Goal: Find specific page/section: Find specific page/section

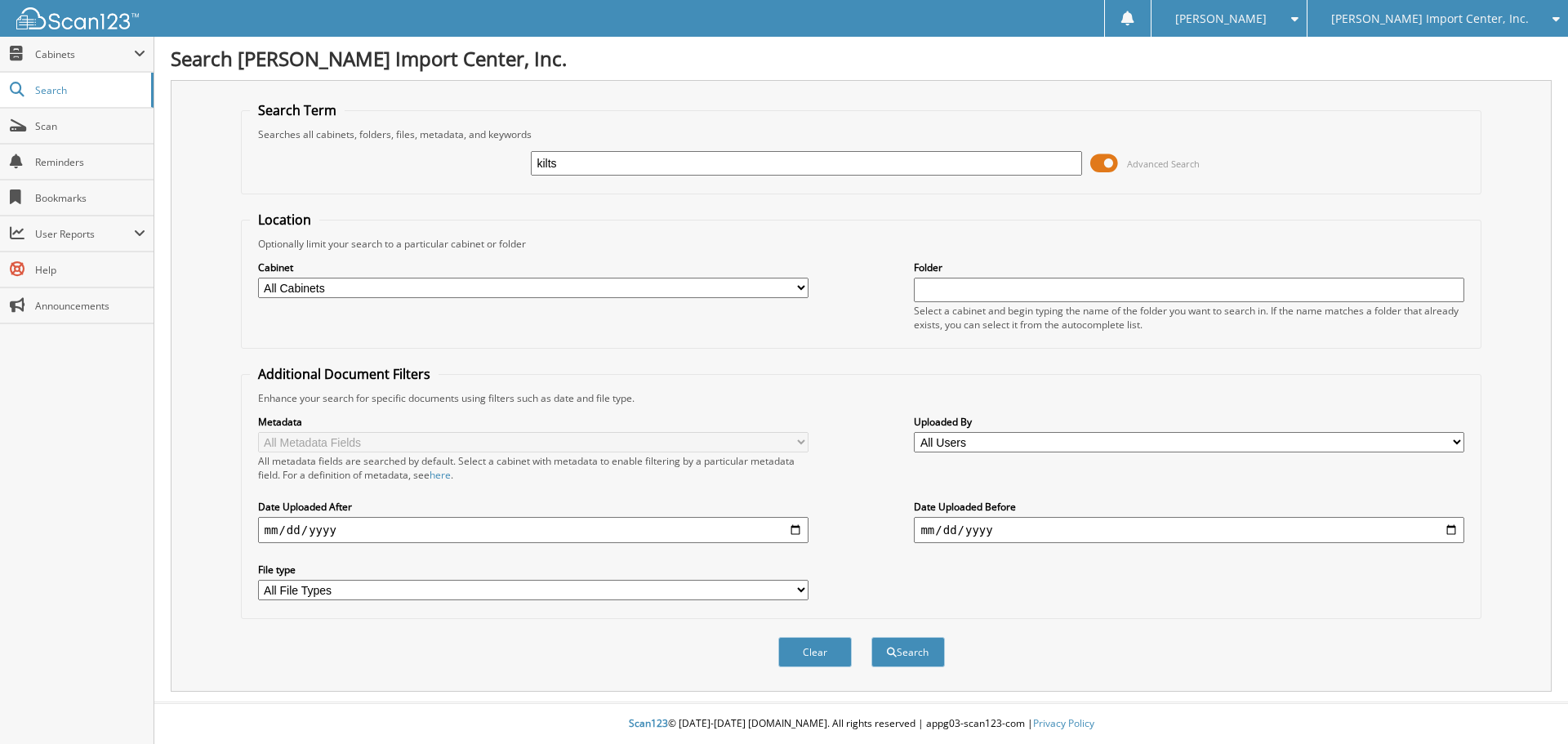
type input "kilts"
click at [871, 637] on button "Search" at bounding box center [908, 652] width 74 height 30
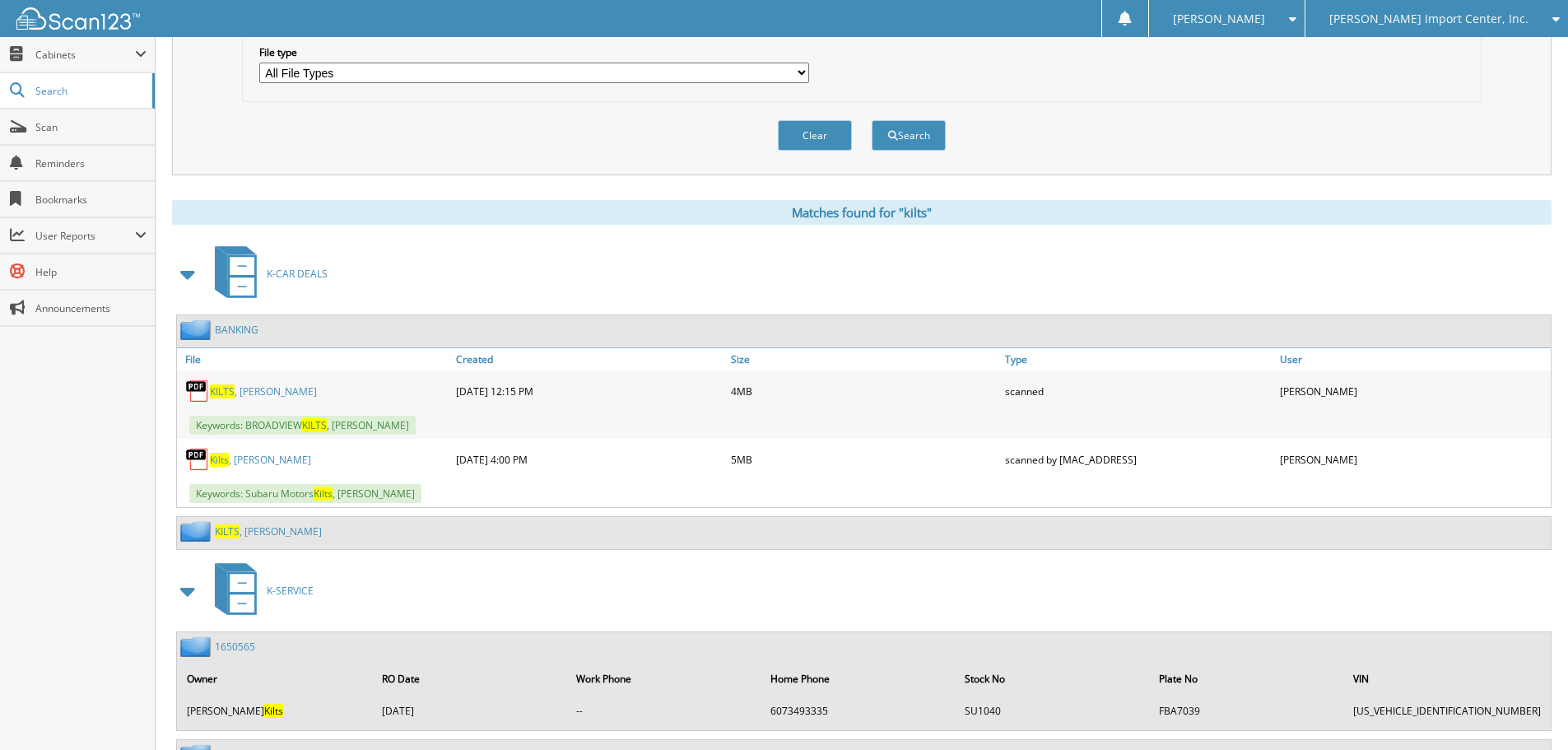
scroll to position [548, 0]
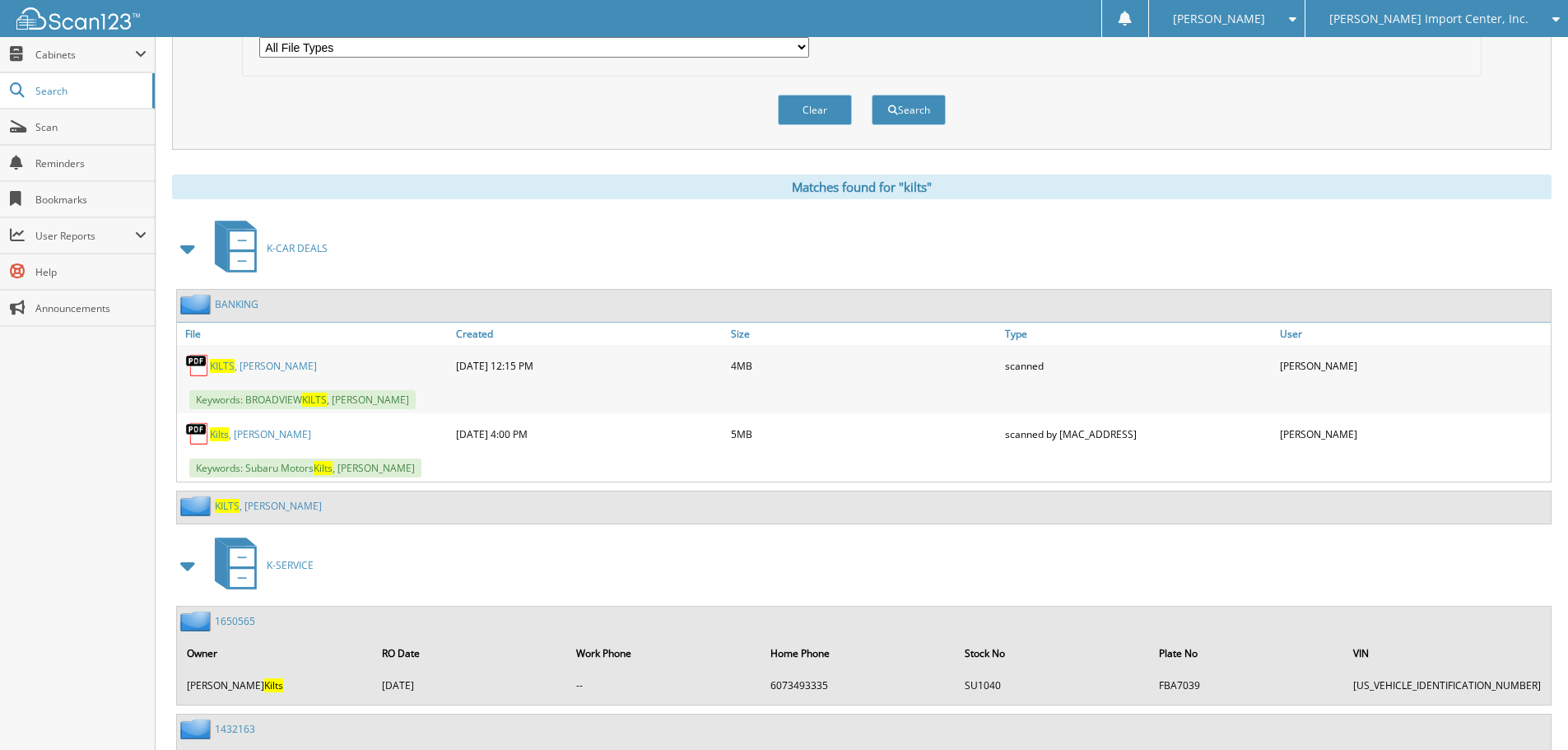
click at [203, 438] on img at bounding box center [197, 433] width 24 height 25
click at [229, 434] on link "[PERSON_NAME]" at bounding box center [260, 434] width 101 height 14
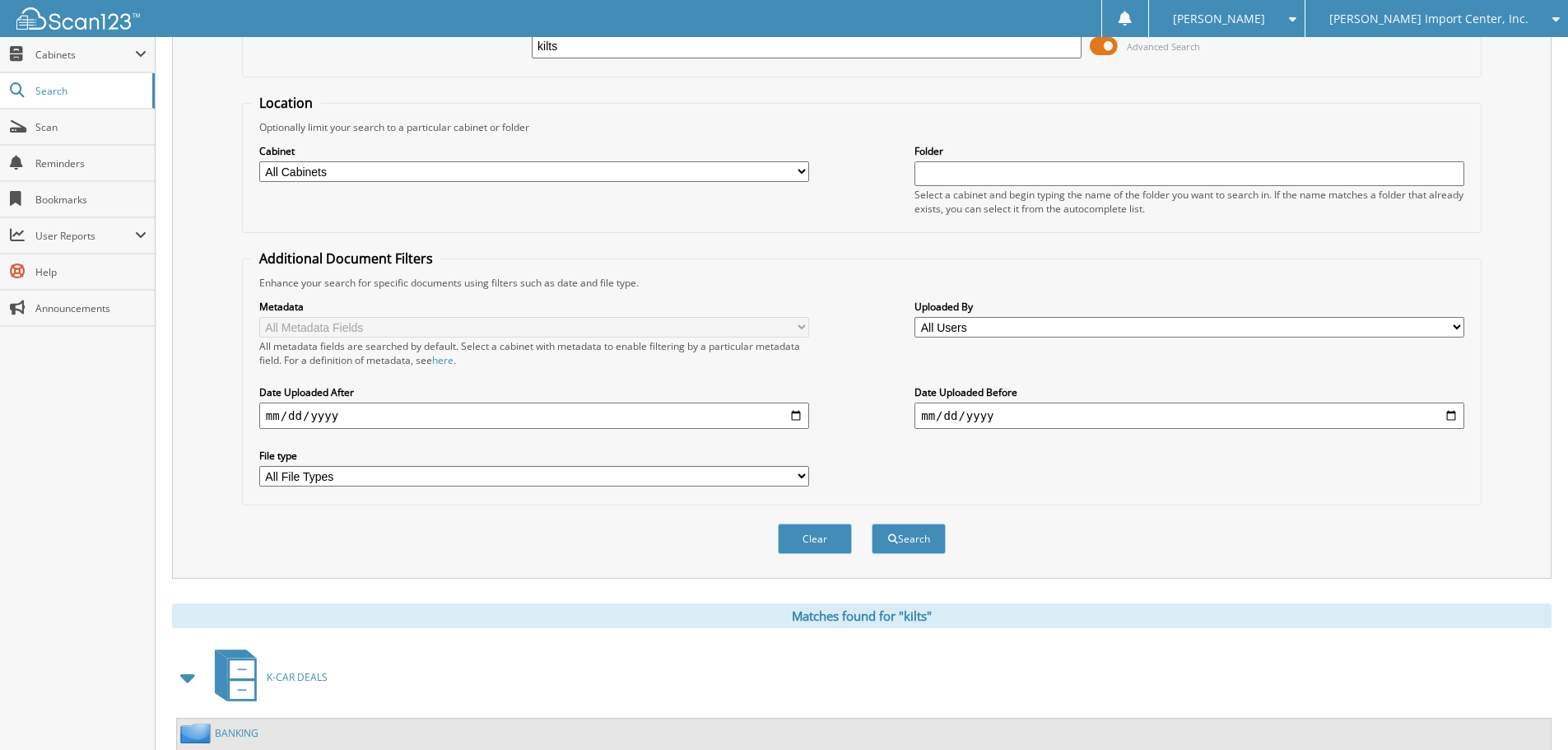
scroll to position [109, 0]
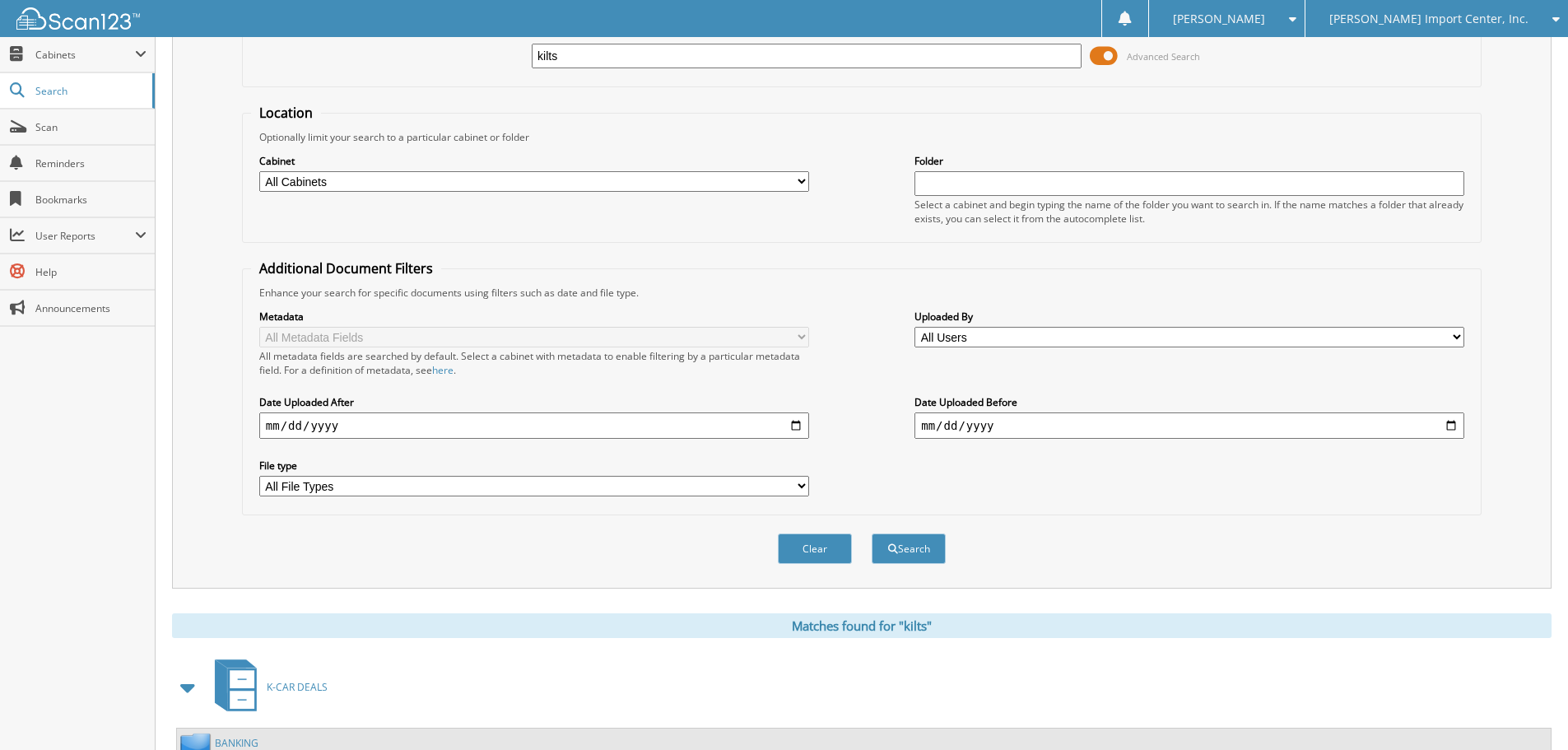
click at [1473, 11] on div "[PERSON_NAME] Import Center, Inc." at bounding box center [1437, 19] width 246 height 37
click at [1453, 50] on link "[PERSON_NAME] Buick Cadillac GMC" at bounding box center [1437, 51] width 263 height 28
